Goal: Information Seeking & Learning: Find specific fact

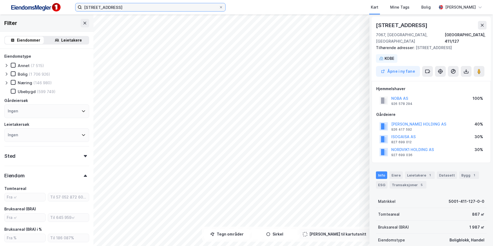
scroll to position [124, 0]
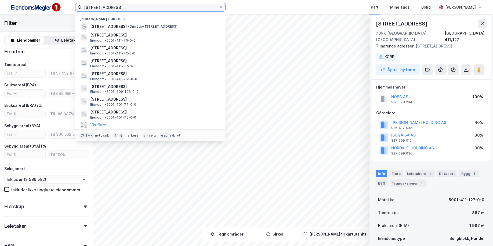
drag, startPoint x: 70, startPoint y: 9, endPoint x: 44, endPoint y: 11, distance: 25.8
click at [44, 11] on div "Mellomveien 12 Nylige søk (100) Mellomveien 12B • Område • Mellomveien 12B, 706…" at bounding box center [246, 7] width 493 height 14
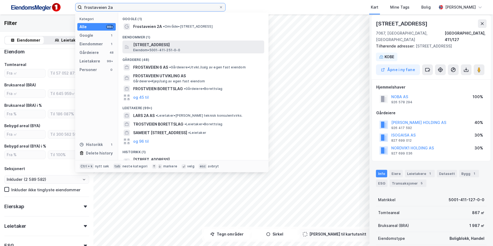
type input "frostaveien 2a"
click at [192, 47] on span "[STREET_ADDRESS]" at bounding box center [197, 45] width 129 height 6
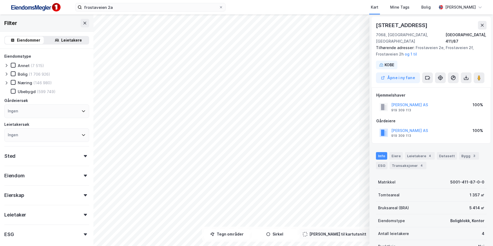
scroll to position [2, 0]
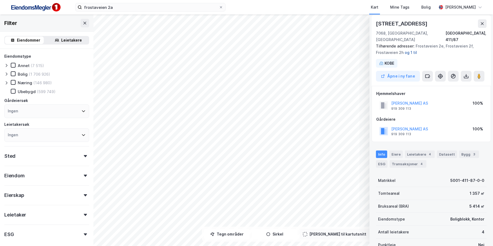
click at [0, 0] on button "og 1 til" at bounding box center [0, 0] width 0 height 0
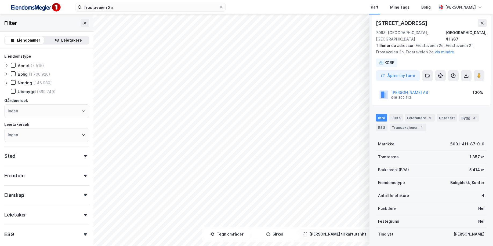
scroll to position [0, 0]
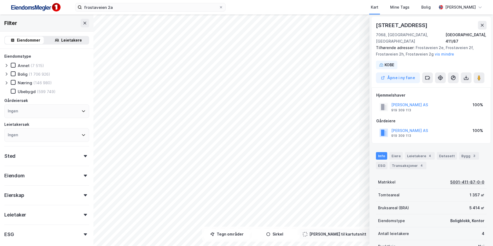
click at [462, 179] on div "5001-411-87-0-0" at bounding box center [467, 182] width 34 height 6
drag, startPoint x: 462, startPoint y: 177, endPoint x: 461, endPoint y: 174, distance: 3.5
click at [461, 179] on div "5001-411-87-0-0" at bounding box center [467, 182] width 34 height 6
click at [466, 152] on div "Bygg 3" at bounding box center [469, 156] width 20 height 8
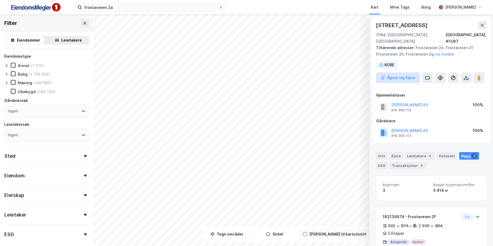
click at [395, 72] on button "Åpne i ny fane" at bounding box center [398, 77] width 44 height 11
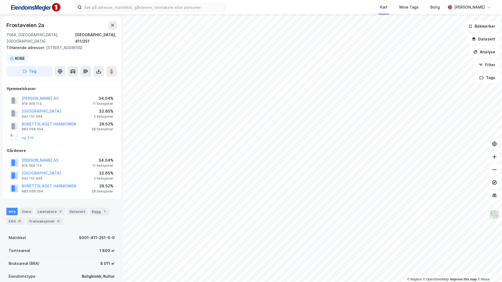
scroll to position [1, 0]
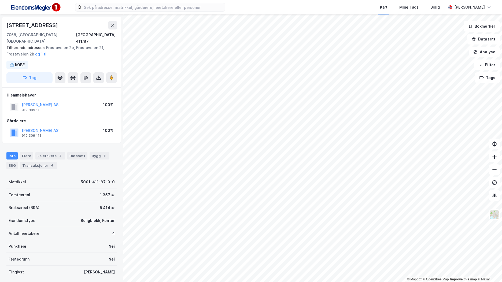
scroll to position [1, 0]
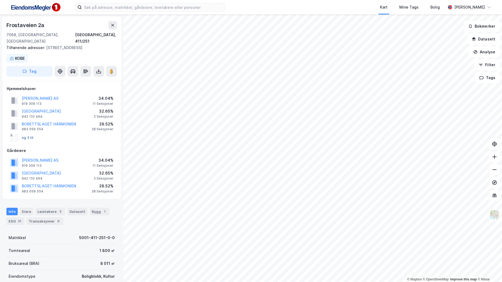
click at [0, 0] on button "og 3 til" at bounding box center [0, 0] width 0 height 0
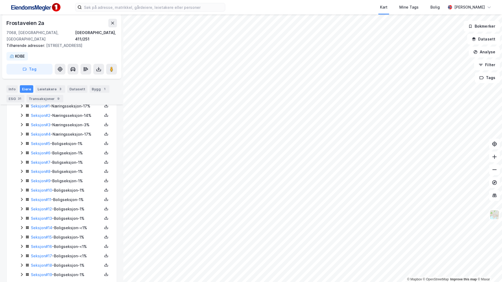
scroll to position [134, 0]
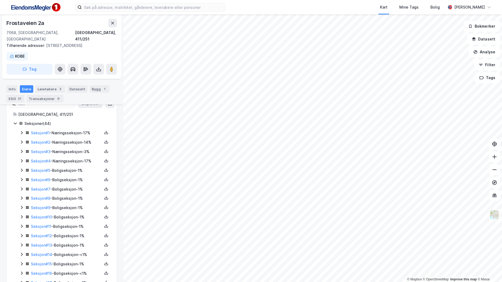
click at [22, 171] on icon at bounding box center [22, 170] width 2 height 3
click at [22, 171] on icon at bounding box center [21, 171] width 3 height 2
click at [21, 179] on icon at bounding box center [22, 180] width 4 height 4
click at [21, 188] on icon at bounding box center [22, 189] width 4 height 4
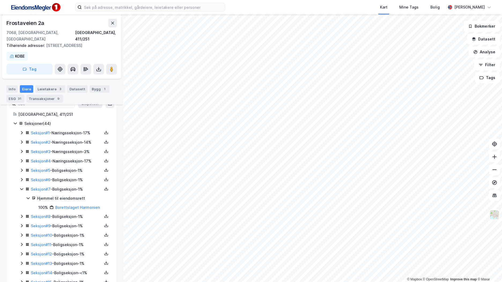
click at [21, 188] on icon at bounding box center [22, 189] width 4 height 4
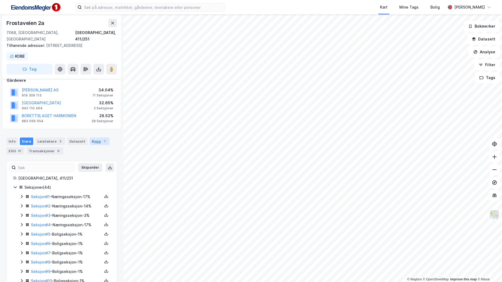
scroll to position [56, 0]
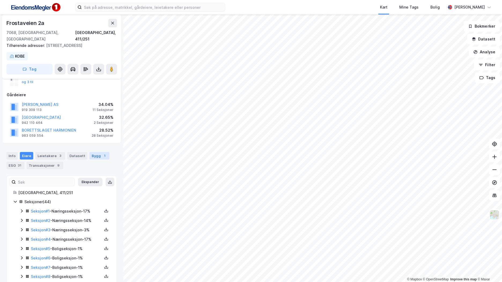
click at [96, 153] on div "Bygg 1" at bounding box center [100, 156] width 20 height 8
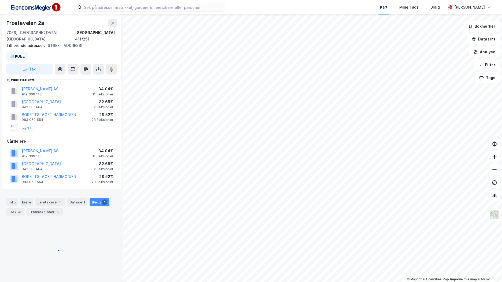
scroll to position [40, 0]
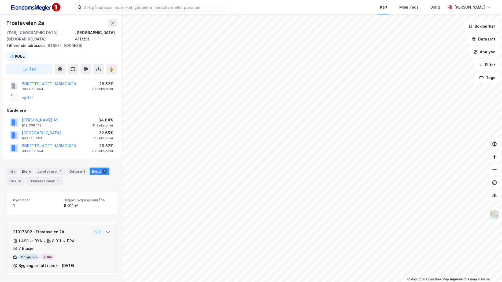
click at [87, 246] on div "21017892 - Frostaveien 2A 1 498 ㎡ BYA • 8 011 ㎡ BRA • 7 Etasjer Boligblokk Kult…" at bounding box center [61, 251] width 97 height 45
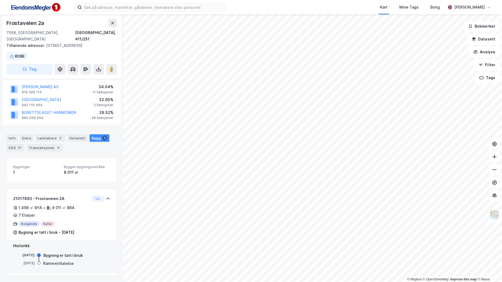
scroll to position [0, 0]
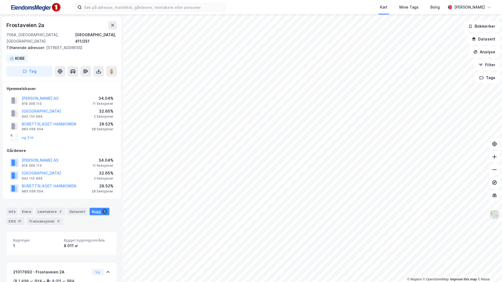
click at [0, 0] on button "og 3 til" at bounding box center [0, 0] width 0 height 0
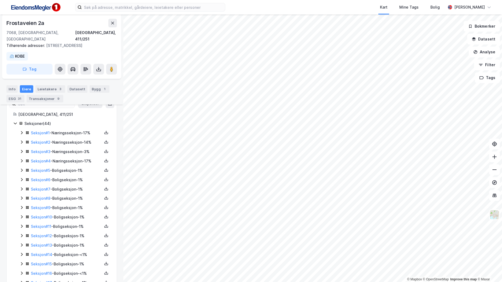
scroll to position [134, 0]
click at [22, 144] on icon at bounding box center [22, 142] width 4 height 4
click at [22, 133] on icon at bounding box center [22, 133] width 4 height 4
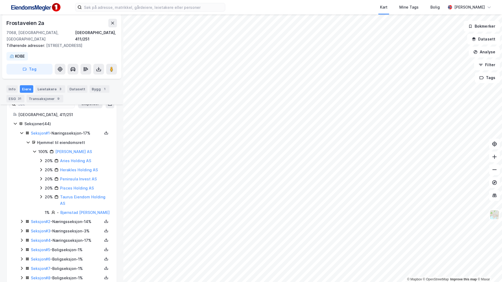
click at [22, 133] on icon at bounding box center [21, 133] width 3 height 2
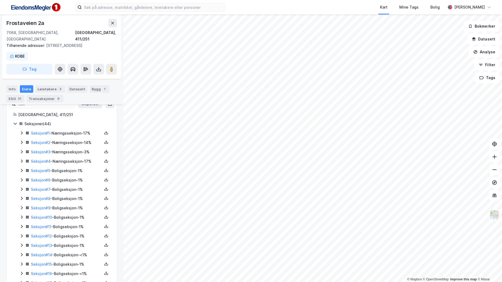
click at [23, 152] on icon at bounding box center [22, 152] width 4 height 4
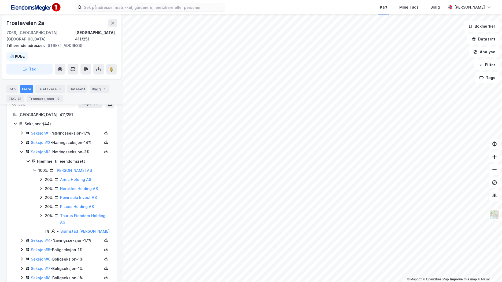
click at [23, 152] on icon at bounding box center [22, 152] width 4 height 4
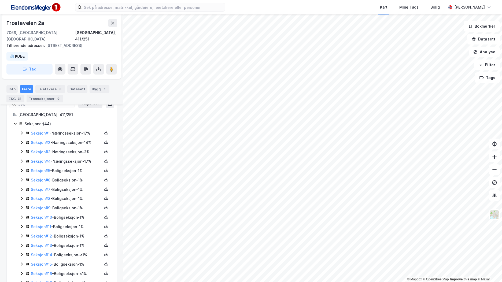
click at [21, 162] on icon at bounding box center [22, 161] width 4 height 4
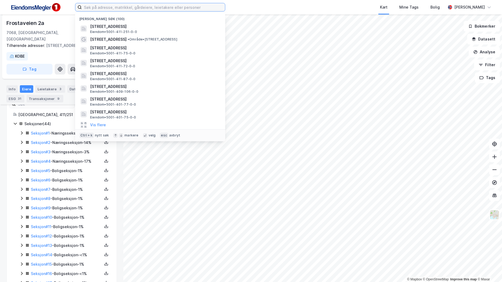
click at [105, 7] on input at bounding box center [153, 7] width 143 height 8
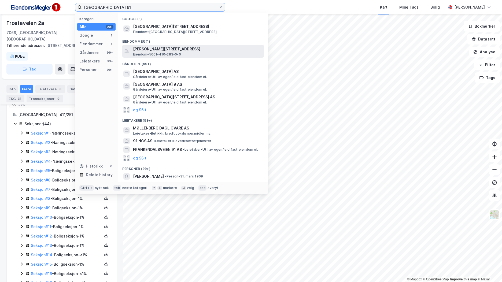
type input "[GEOGRAPHIC_DATA] 91"
click at [177, 49] on span "[PERSON_NAME][STREET_ADDRESS]" at bounding box center [197, 49] width 129 height 6
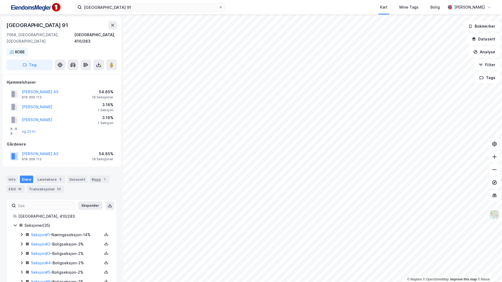
click at [24, 233] on icon at bounding box center [22, 235] width 4 height 4
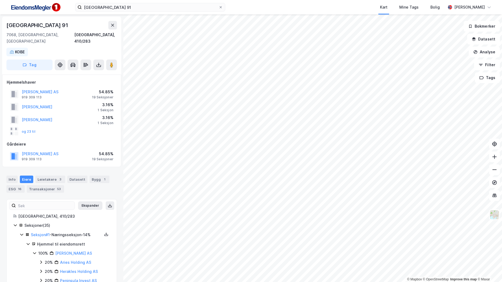
click at [21, 233] on icon at bounding box center [22, 235] width 4 height 4
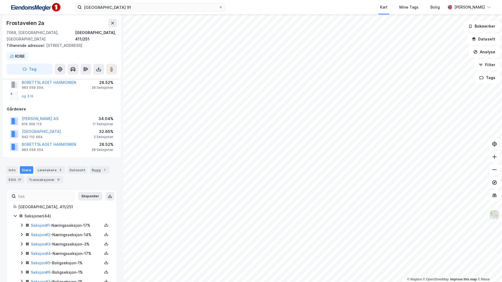
scroll to position [56, 0]
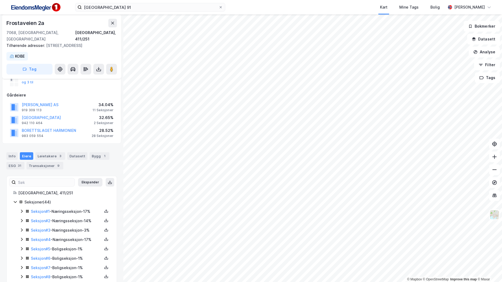
click at [23, 220] on icon at bounding box center [22, 221] width 4 height 4
click at [23, 238] on icon at bounding box center [22, 239] width 4 height 4
click at [23, 221] on icon at bounding box center [22, 221] width 4 height 4
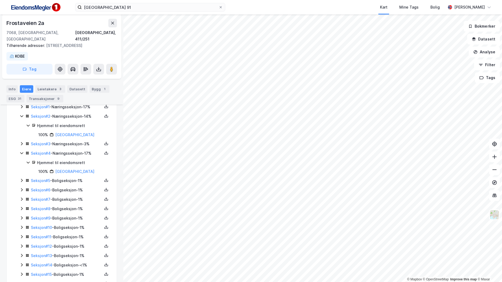
scroll to position [190, 0]
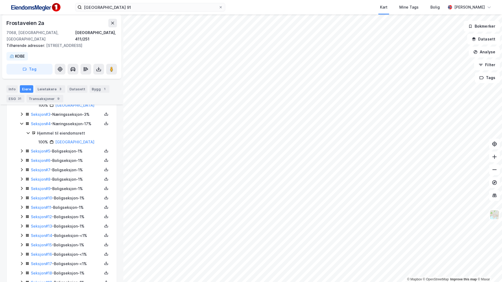
click at [21, 150] on icon at bounding box center [22, 151] width 4 height 4
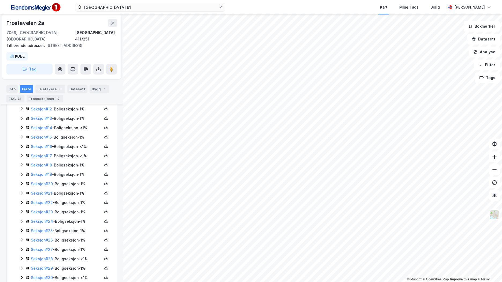
scroll to position [324, 0]
click at [21, 185] on icon at bounding box center [22, 185] width 4 height 4
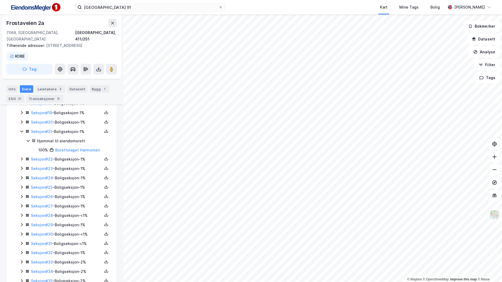
click at [21, 195] on icon at bounding box center [22, 196] width 2 height 3
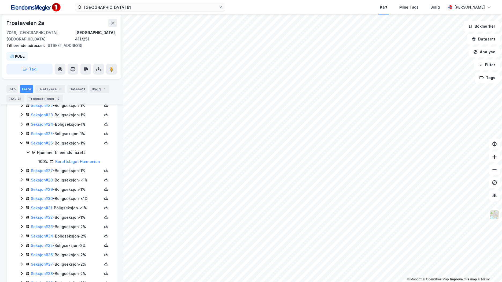
click at [21, 199] on icon at bounding box center [22, 198] width 4 height 4
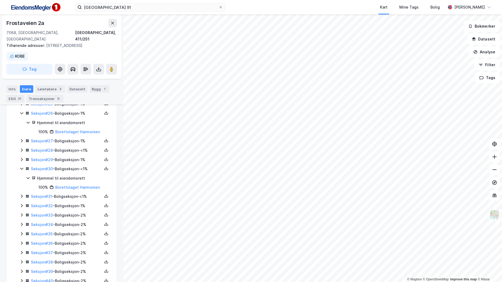
scroll to position [485, 0]
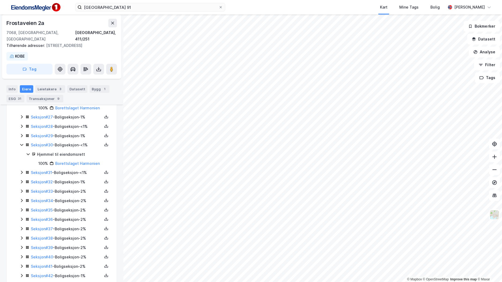
click at [21, 199] on icon at bounding box center [22, 201] width 4 height 4
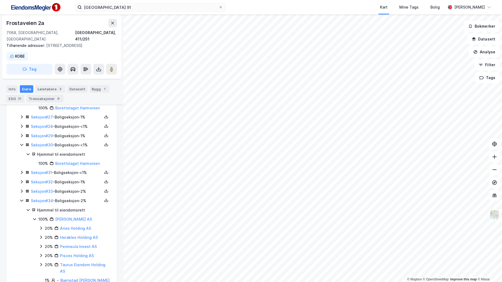
click at [21, 193] on icon at bounding box center [22, 191] width 4 height 4
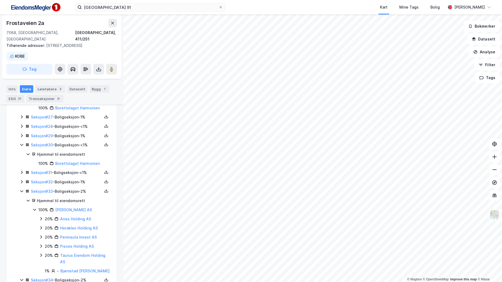
click at [22, 184] on icon at bounding box center [22, 182] width 4 height 4
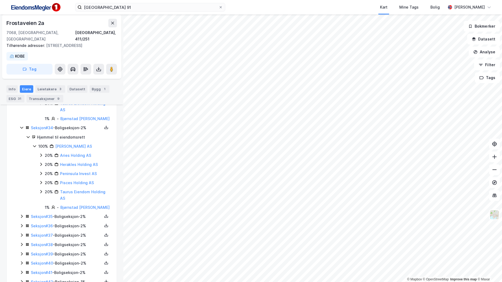
scroll to position [716, 0]
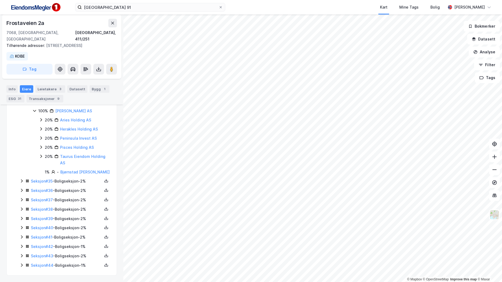
click at [22, 246] on icon at bounding box center [22, 265] width 2 height 3
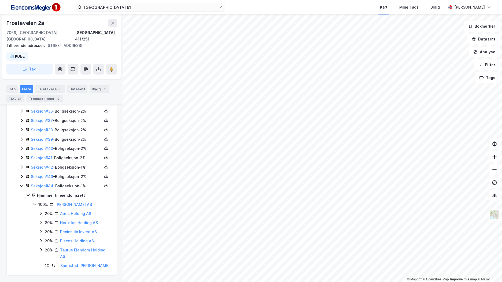
scroll to position [808, 0]
click at [21, 175] on icon at bounding box center [22, 176] width 2 height 3
click at [22, 151] on icon at bounding box center [22, 149] width 4 height 4
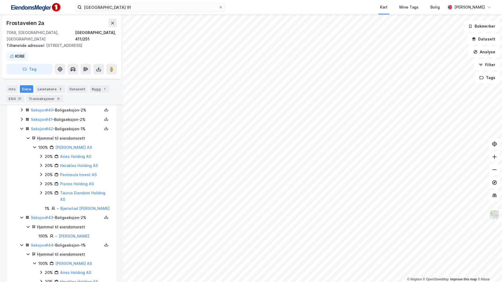
click at [22, 122] on icon at bounding box center [22, 119] width 4 height 4
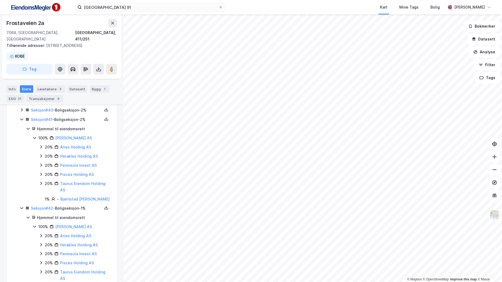
click at [21, 112] on icon at bounding box center [22, 110] width 4 height 4
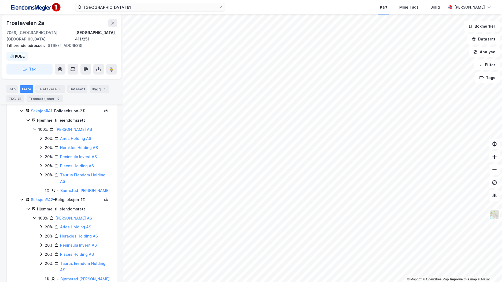
scroll to position [862, 0]
